Goal: Transaction & Acquisition: Purchase product/service

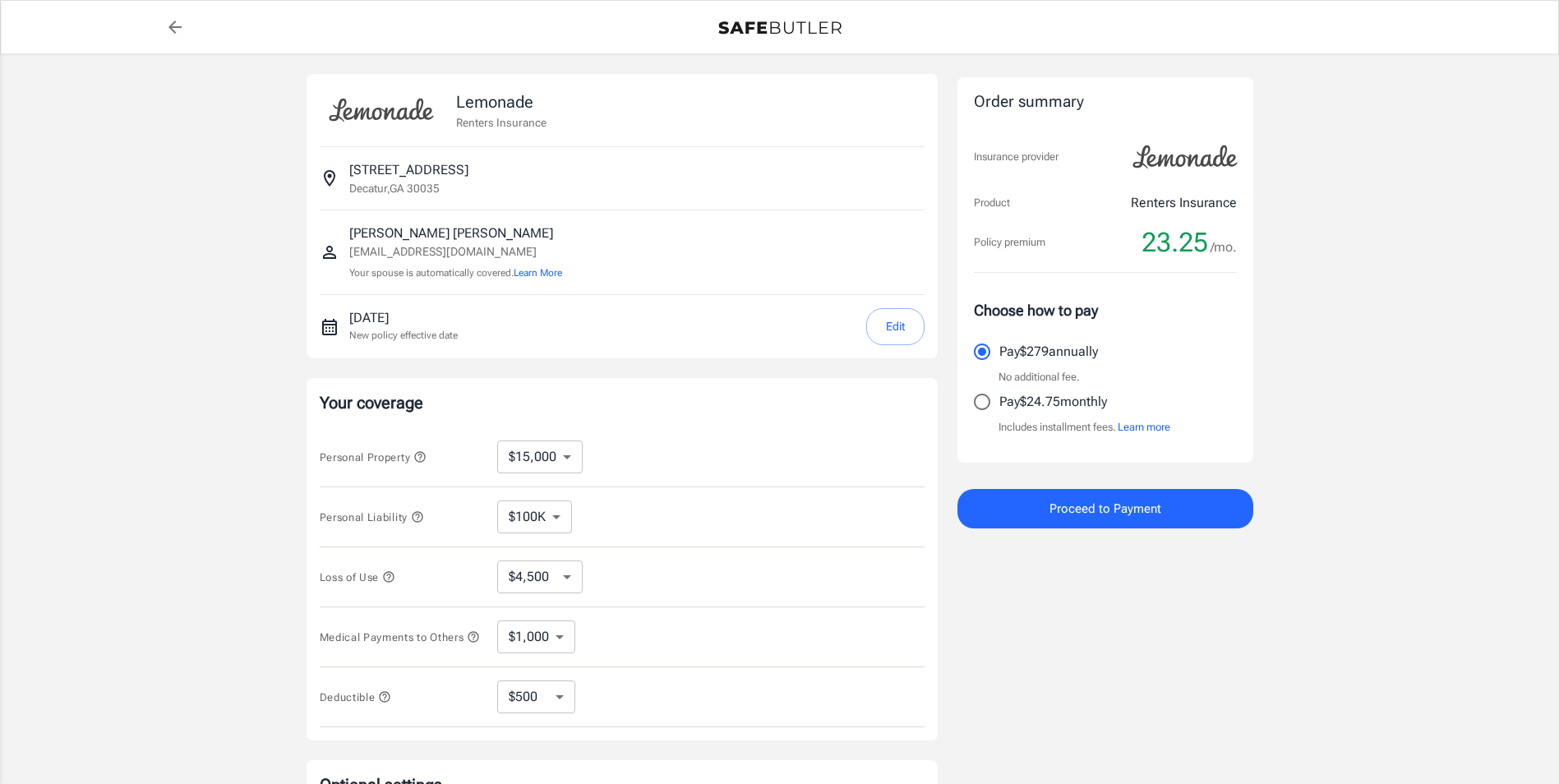
select select "15000"
select select "500"
click at [908, 329] on button "Edit" at bounding box center [895, 326] width 59 height 37
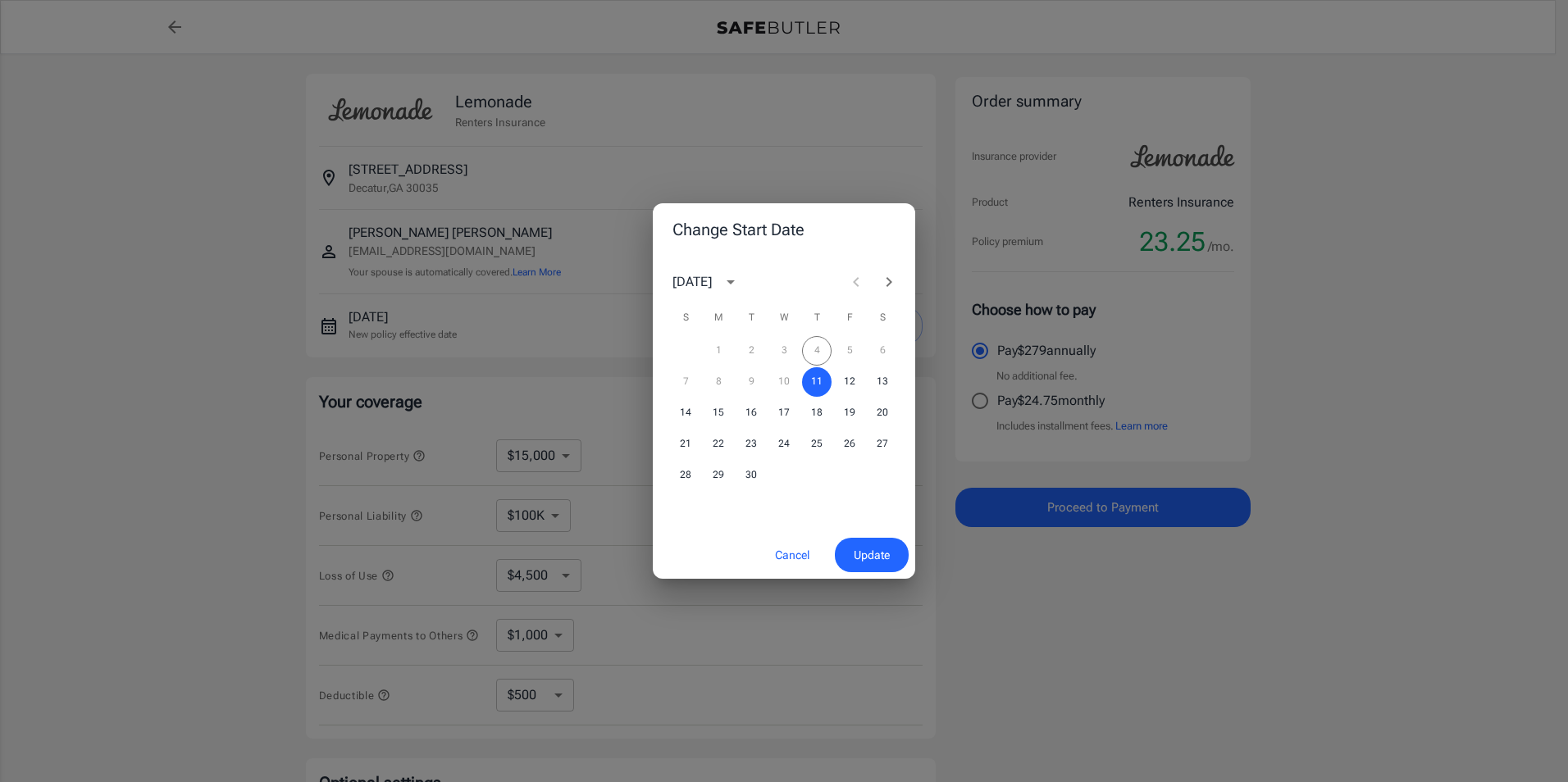
click at [819, 337] on div "1 2 3 4 5 6" at bounding box center [784, 351] width 263 height 30
click at [797, 552] on button "Cancel" at bounding box center [792, 555] width 72 height 35
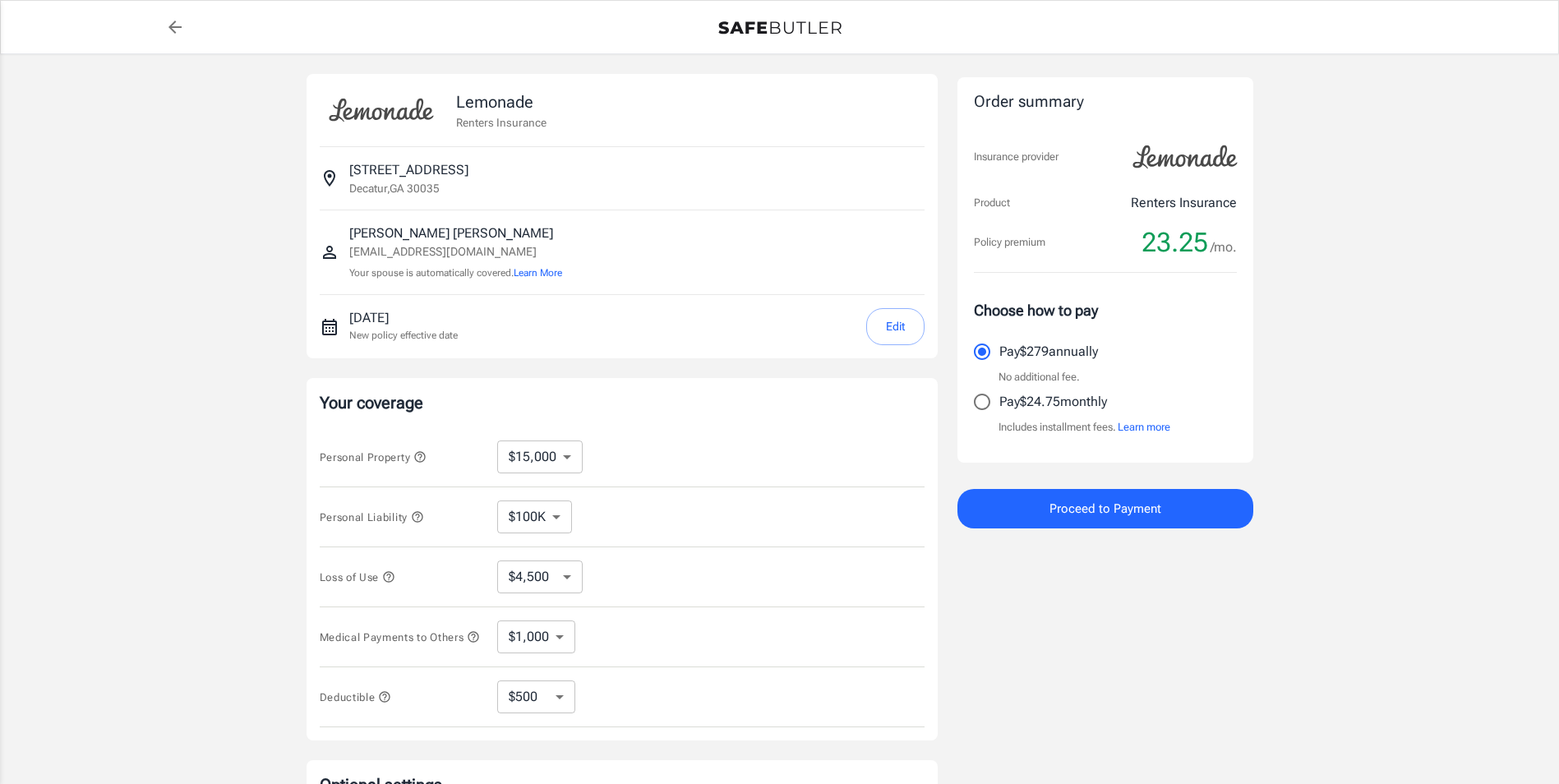
click at [560, 511] on select "$100K $300K $500K" at bounding box center [534, 517] width 75 height 33
select select "300000"
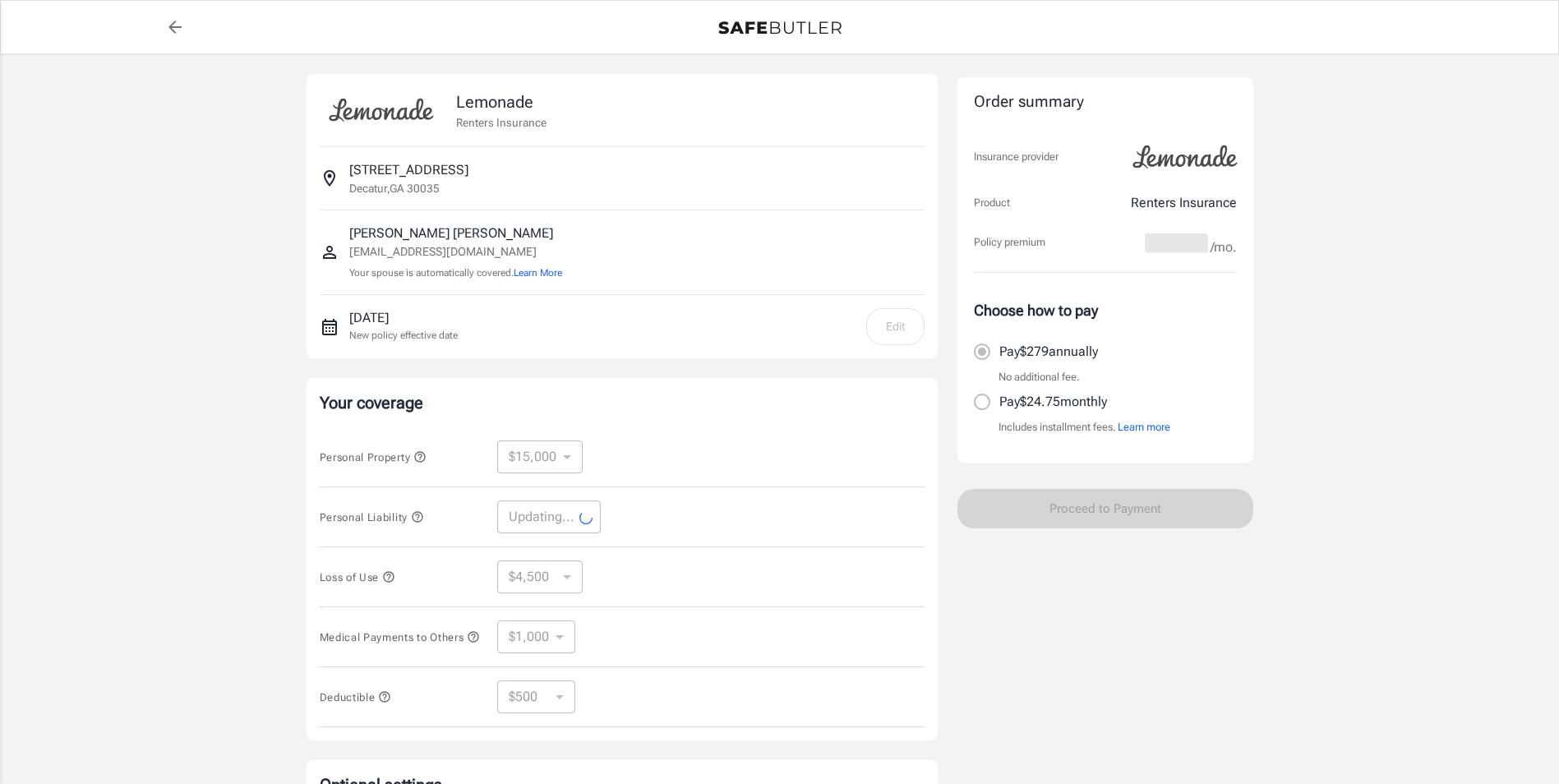
select select "300000"
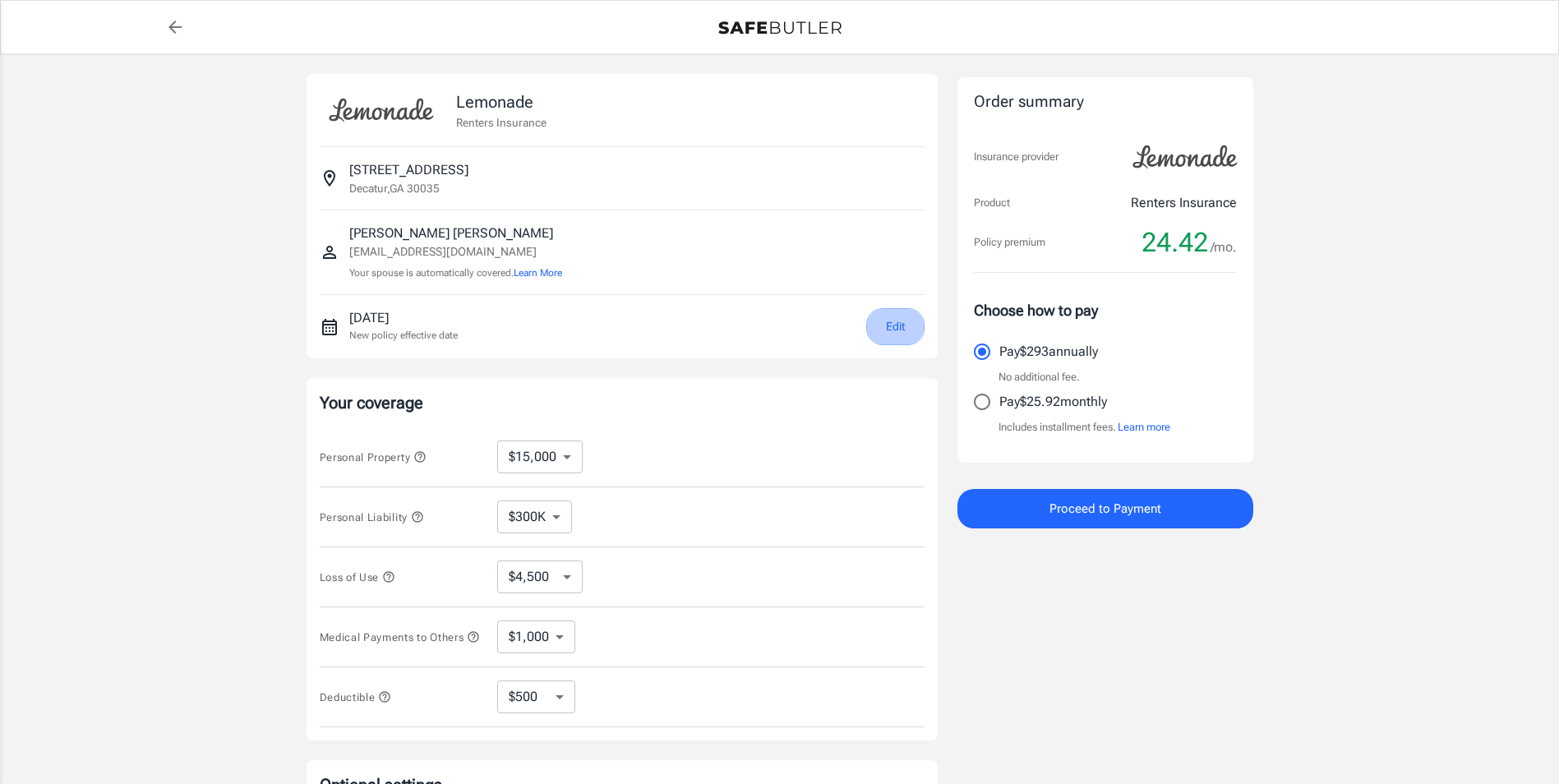
click at [890, 322] on button "Edit" at bounding box center [895, 326] width 59 height 37
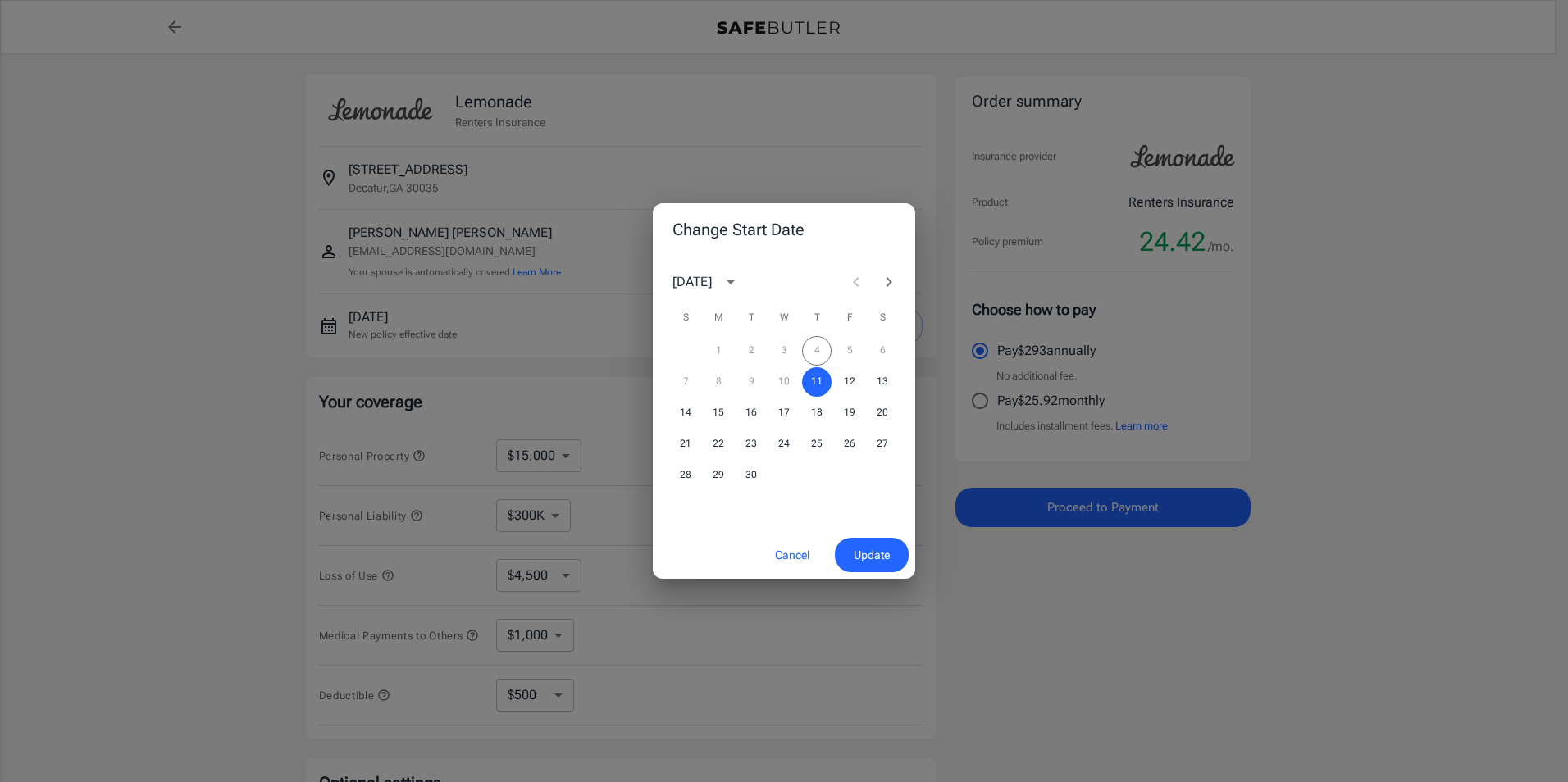
click at [858, 335] on div "1 2 3 4 5 6 7 8 9 10 11 12 13 14 15 16 17 18 19 20 21 22 23 24 25 26 27 28 29 30" at bounding box center [784, 413] width 263 height 158
click at [859, 548] on span "Update" at bounding box center [872, 555] width 36 height 21
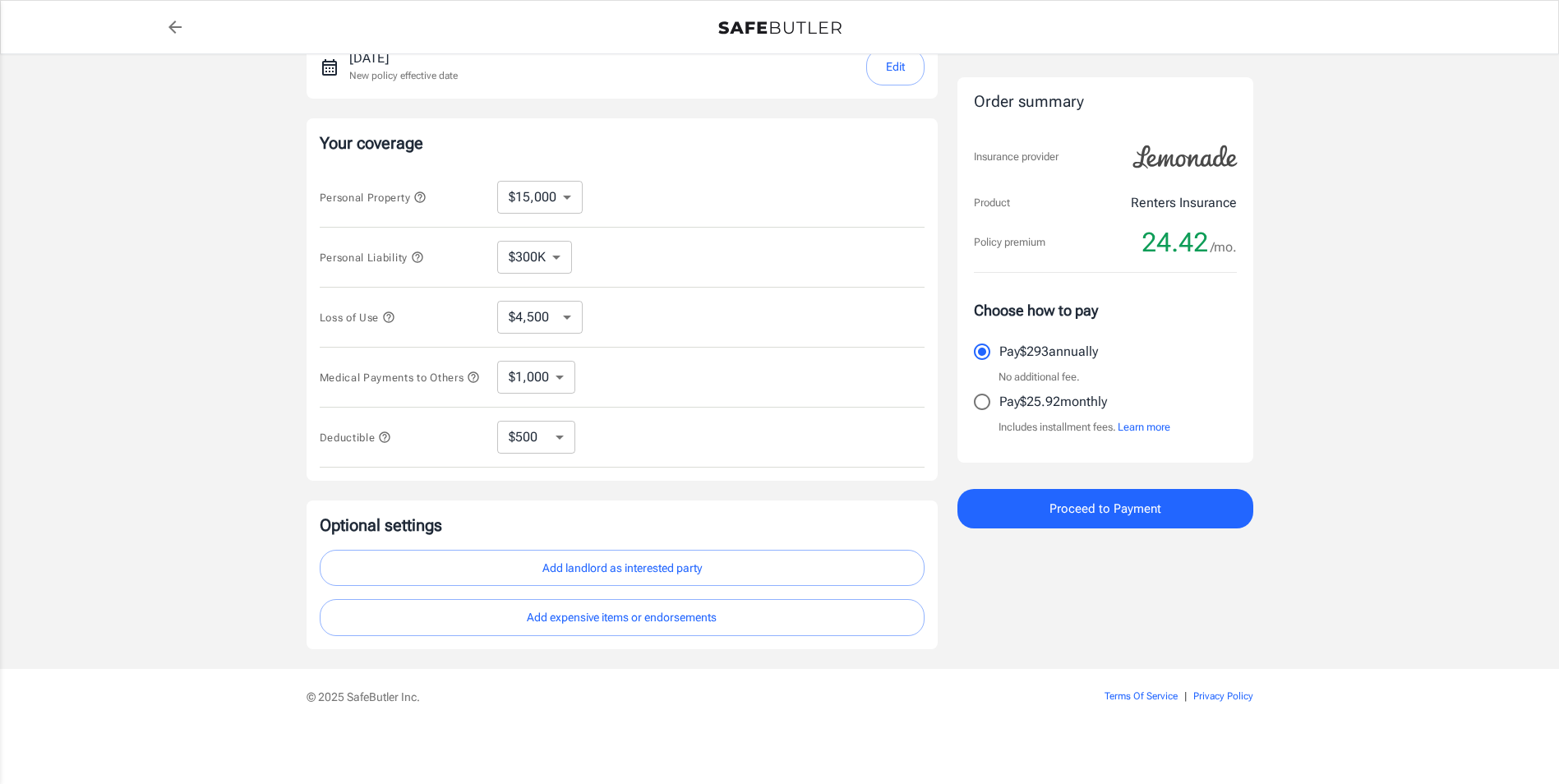
scroll to position [235, 0]
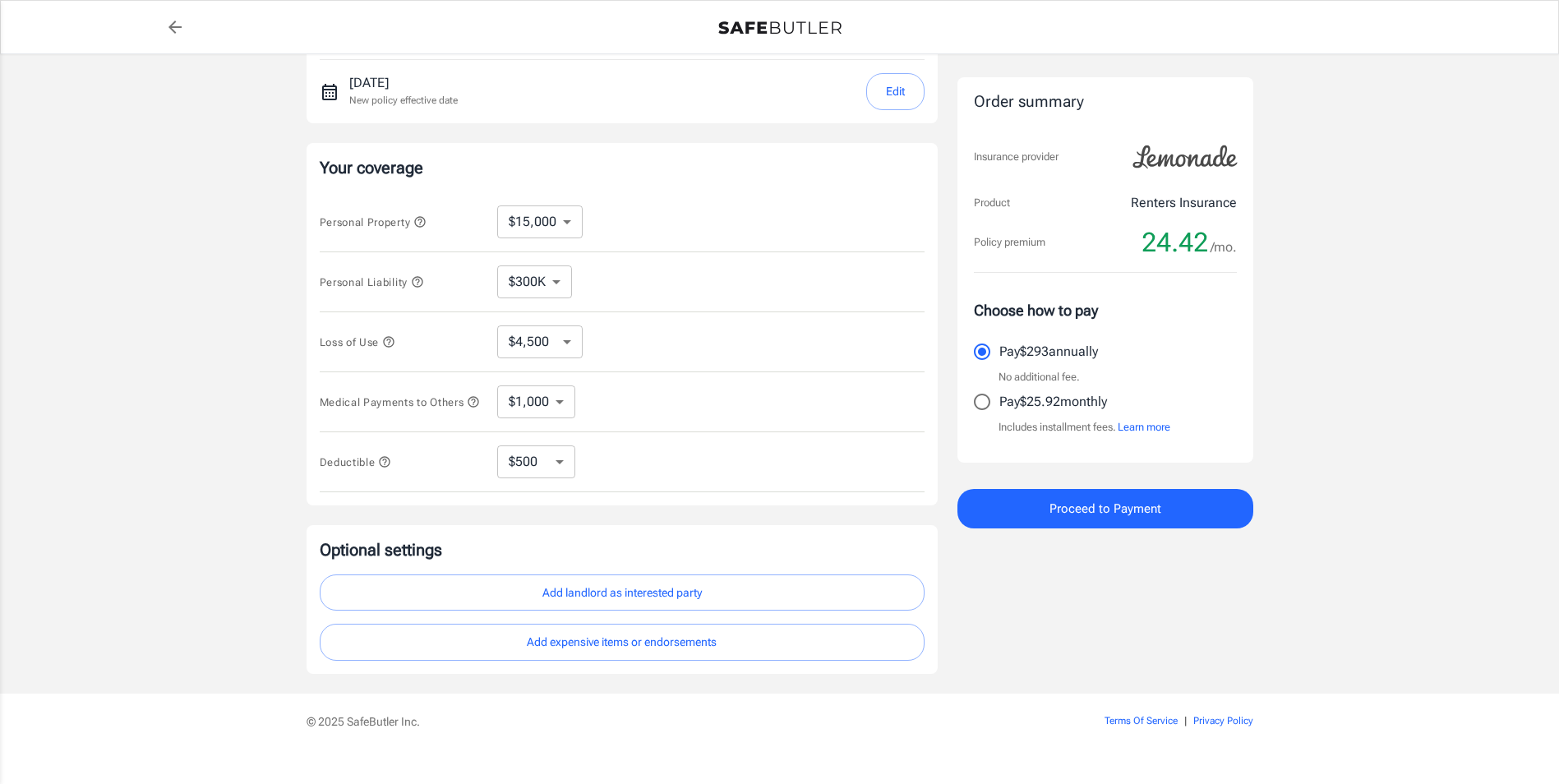
click at [1077, 511] on span "Proceed to Payment" at bounding box center [1106, 509] width 112 height 22
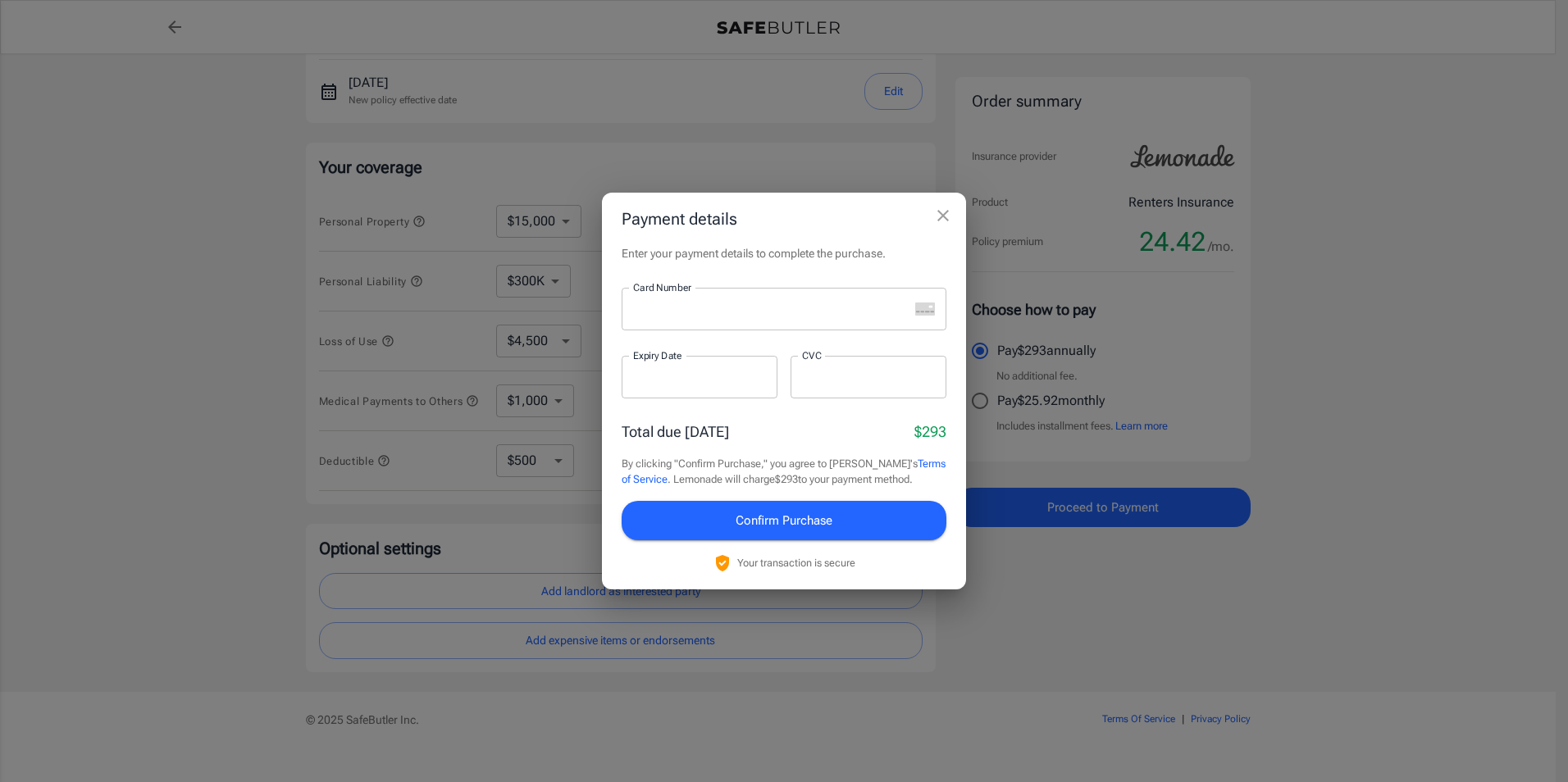
click at [742, 317] on iframe at bounding box center [770, 308] width 275 height 15
click at [946, 222] on icon "close" at bounding box center [943, 216] width 20 height 20
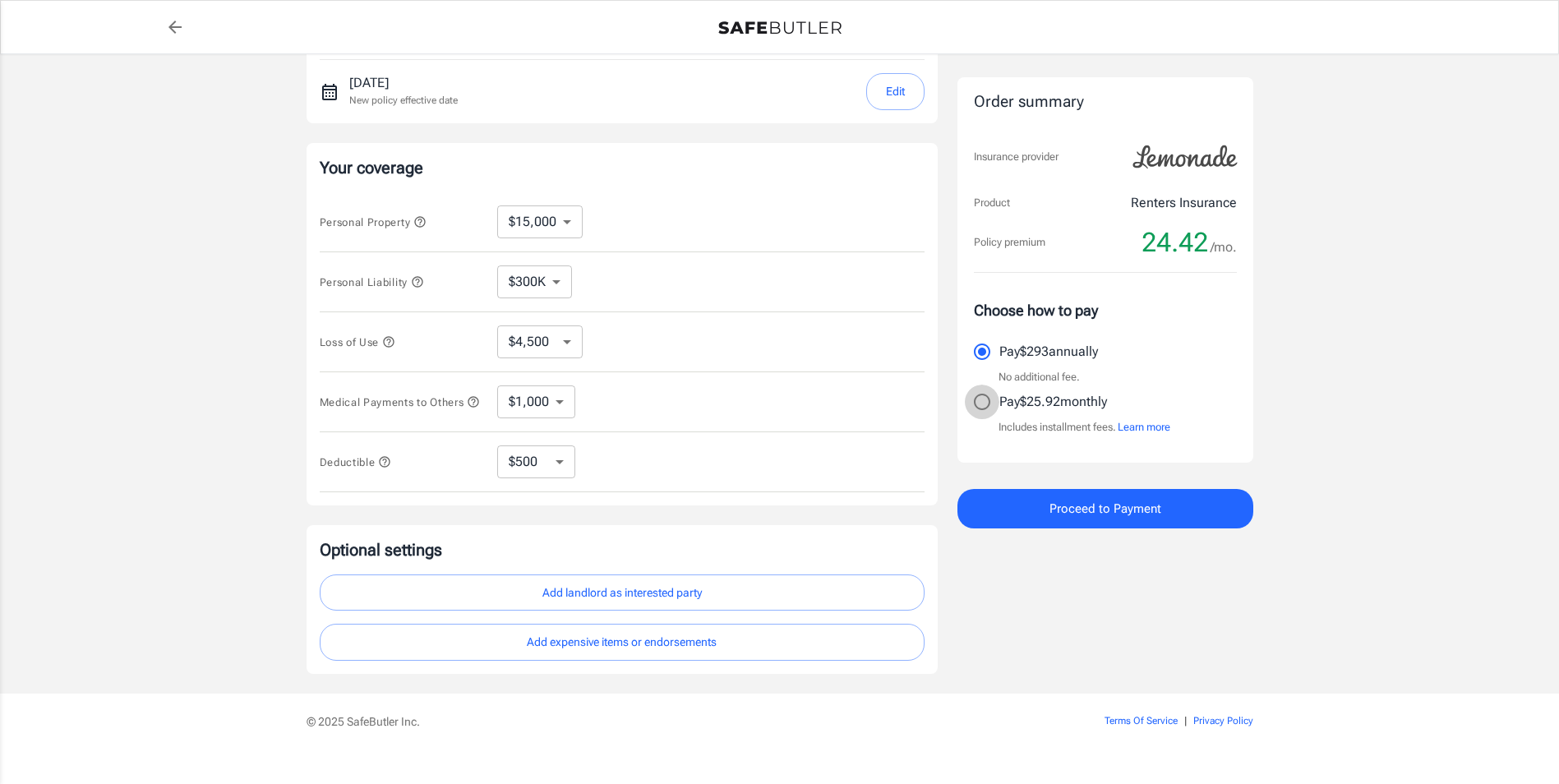
click at [979, 401] on input "Pay $25.92 monthly" at bounding box center [982, 401] width 34 height 34
radio input "true"
click at [889, 83] on button "Edit" at bounding box center [895, 91] width 59 height 37
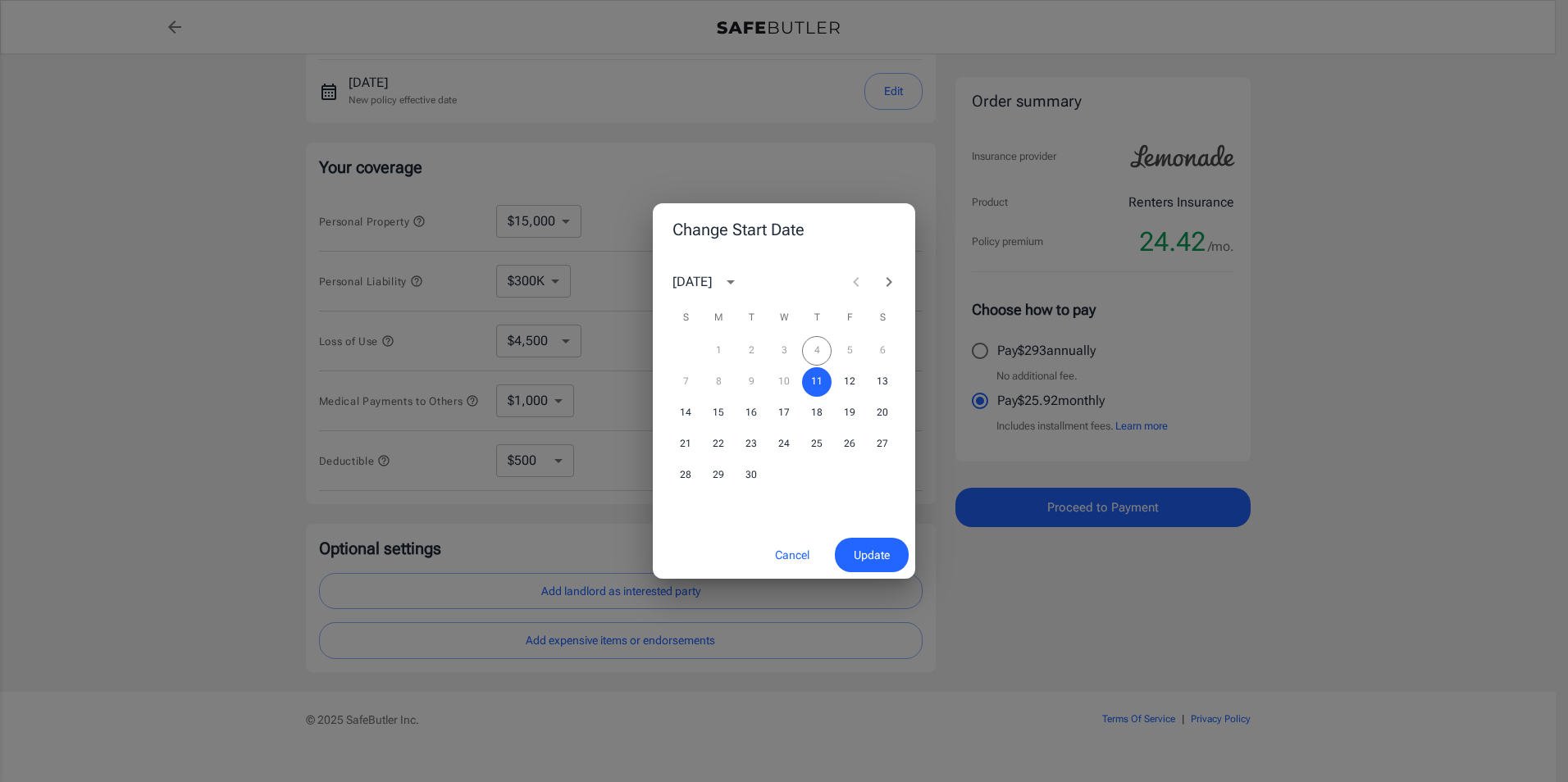
click at [910, 158] on div "Change Start Date [DATE] S M T W T F S 1 2 3 4 5 6 7 8 9 10 11 12 13 14 15 16 1…" at bounding box center [784, 391] width 1568 height 782
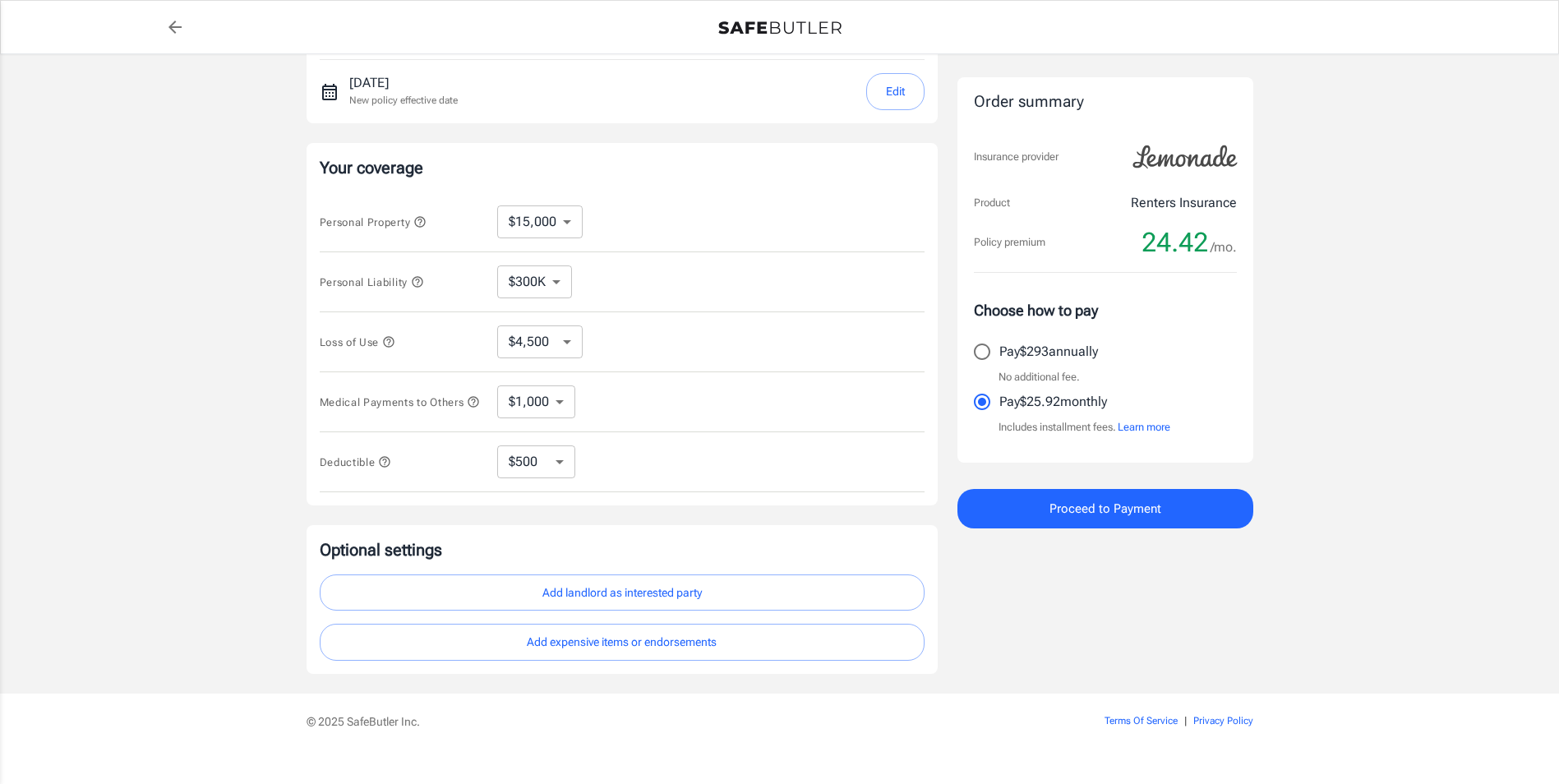
click at [1025, 523] on button "Proceed to Payment" at bounding box center [1105, 509] width 296 height 40
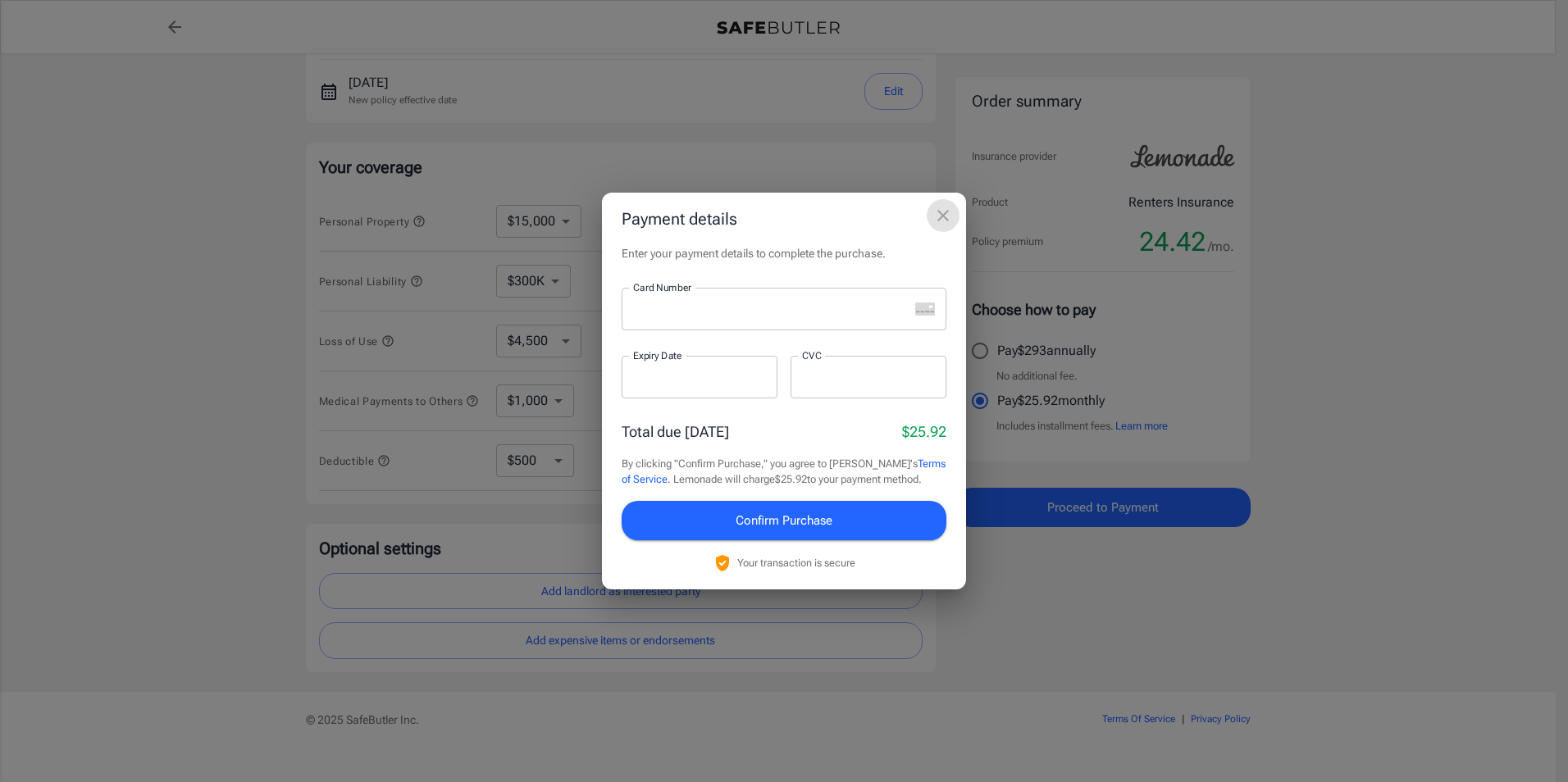
click at [945, 218] on icon "close" at bounding box center [943, 216] width 12 height 12
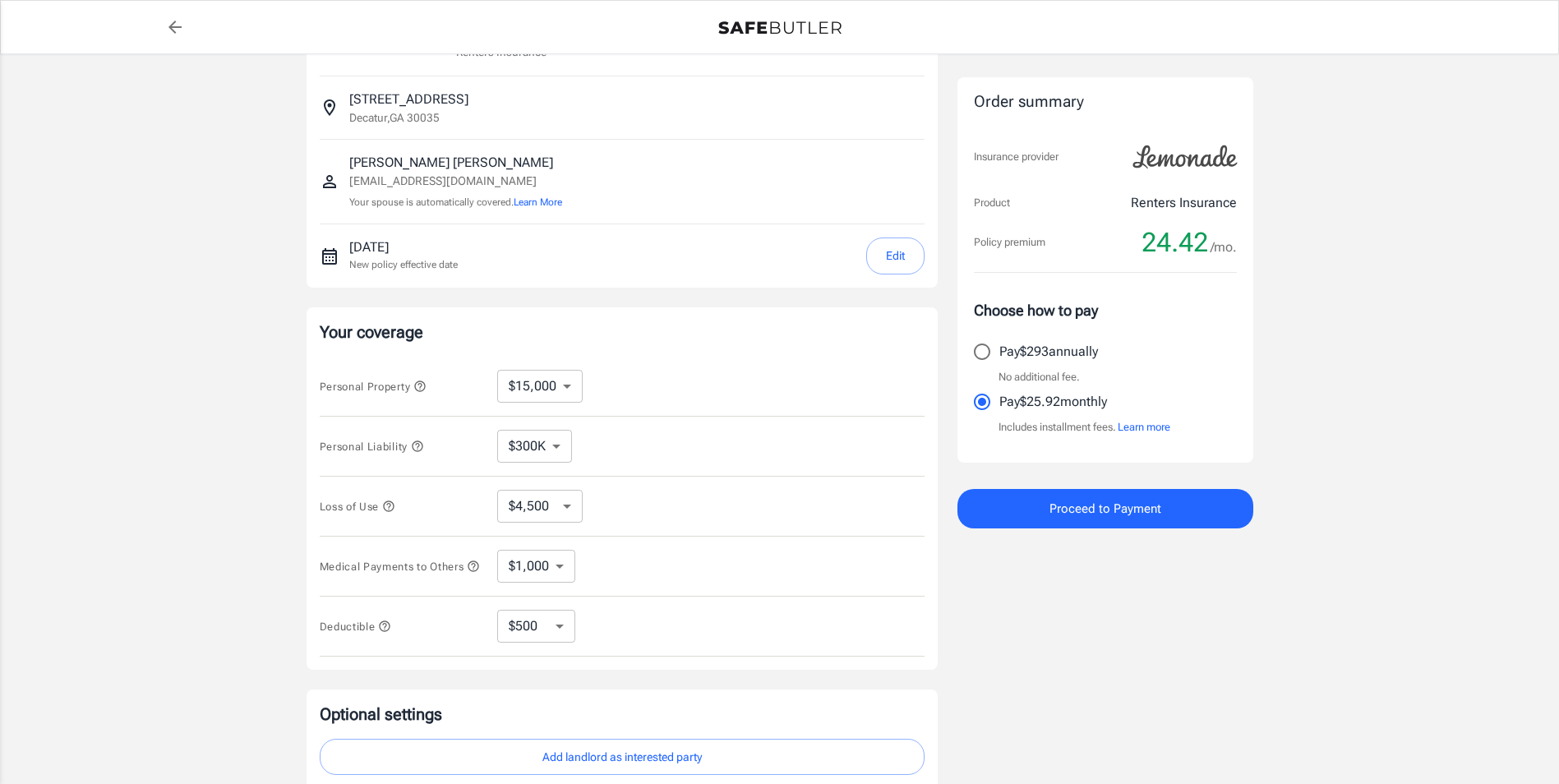
scroll to position [68, 0]
click at [1035, 524] on button "Proceed to Payment" at bounding box center [1105, 509] width 296 height 40
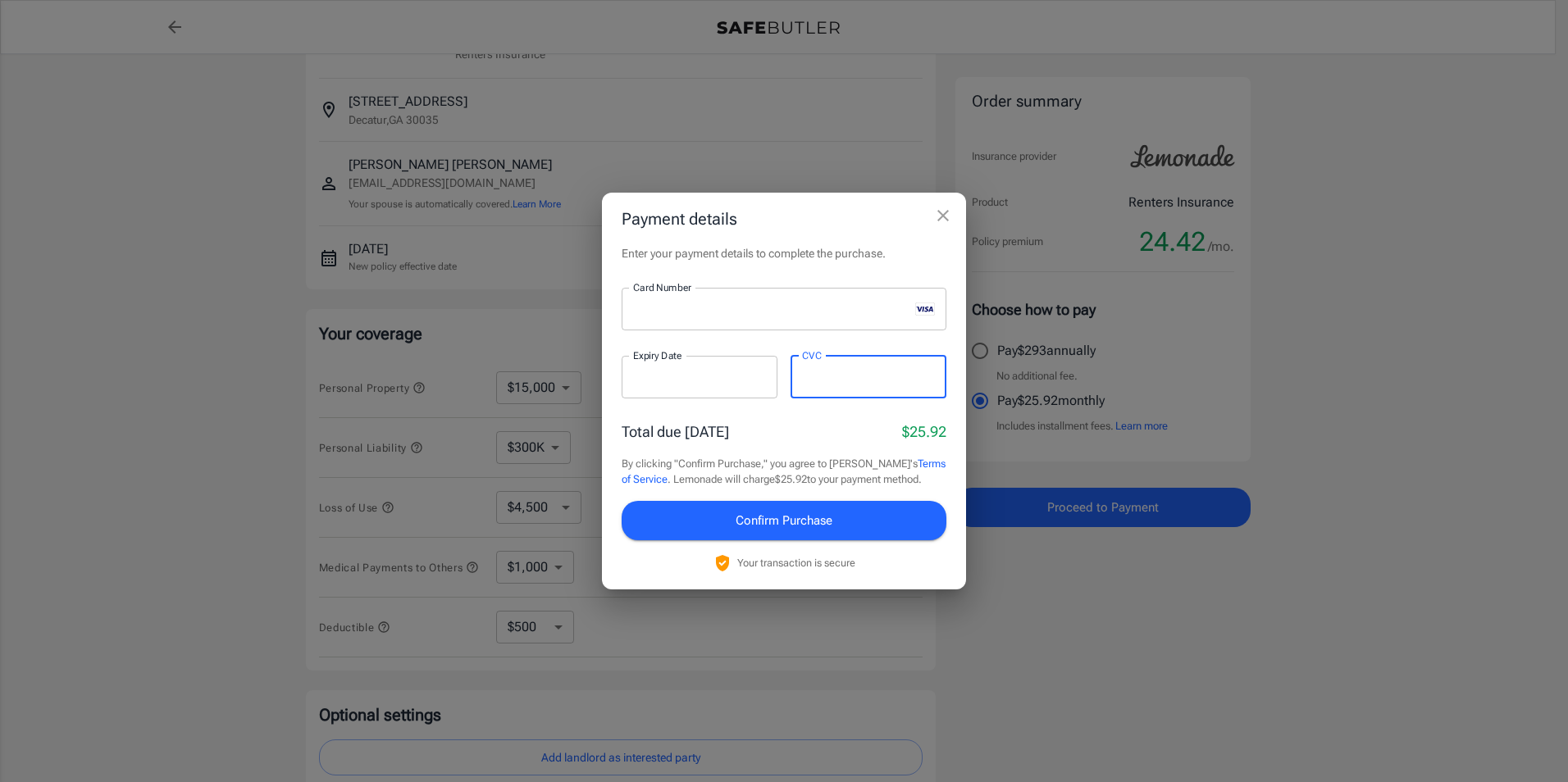
click at [789, 527] on span "Confirm Purchase" at bounding box center [783, 520] width 97 height 22
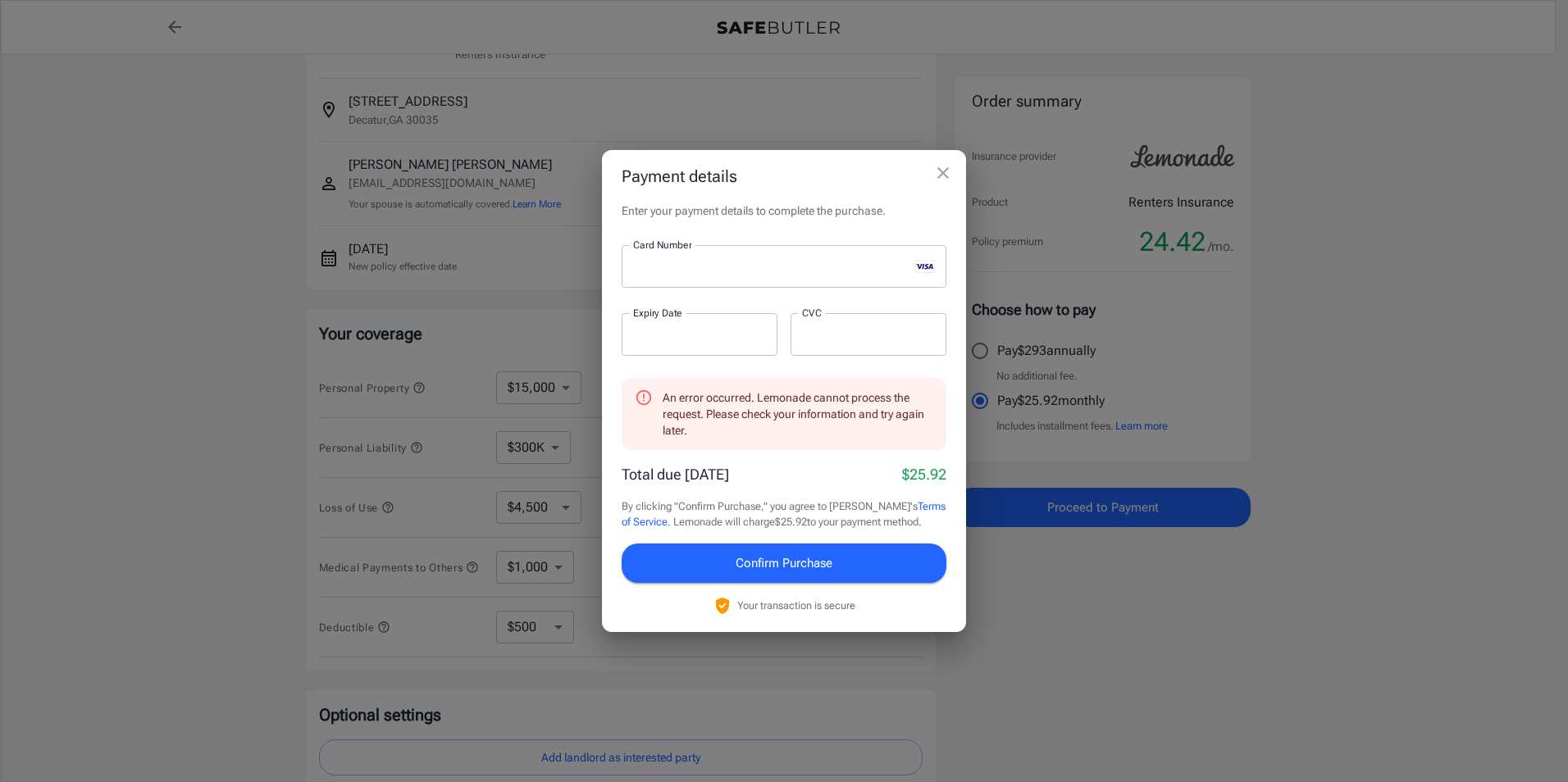
click at [936, 174] on icon "close" at bounding box center [943, 173] width 20 height 20
